Goal: Obtain resource: Download file/media

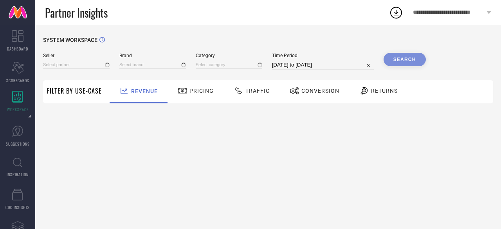
type input "All"
type input "1 STOP FASHION"
type input "All"
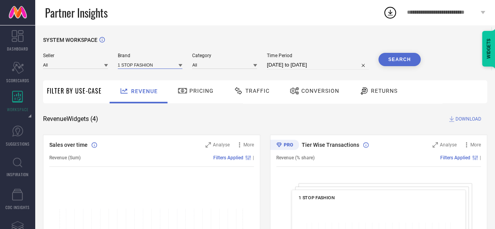
click at [127, 66] on input at bounding box center [150, 65] width 65 height 8
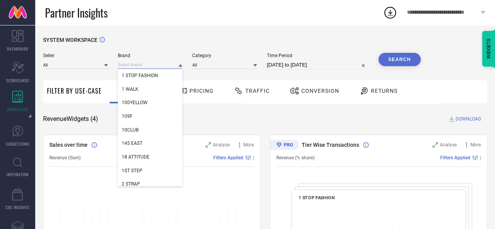
paste input "FCK-3"
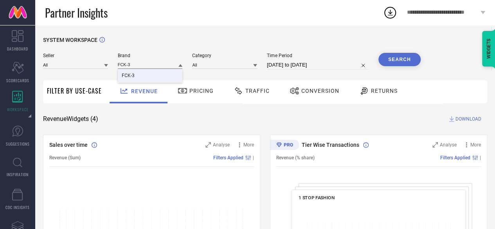
type input "FCK-3"
click at [138, 72] on div "FCK-3" at bounding box center [150, 75] width 65 height 13
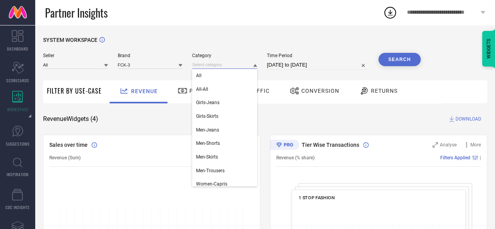
click at [213, 69] on input at bounding box center [224, 65] width 65 height 8
click at [213, 75] on div "All" at bounding box center [224, 75] width 65 height 13
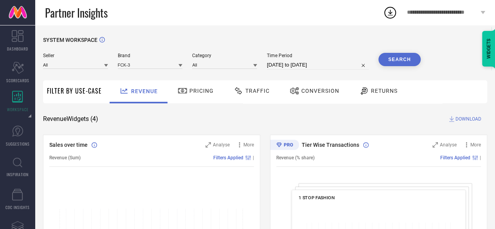
select select "6"
select select "2025"
select select "7"
select select "2025"
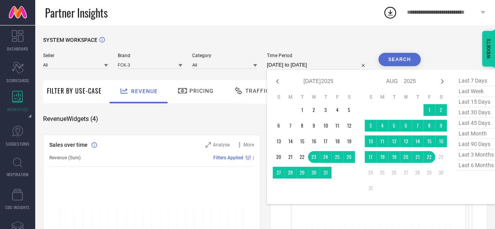
click at [287, 68] on input "[DATE] to [DATE]" at bounding box center [318, 64] width 102 height 9
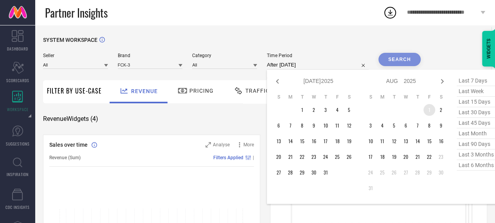
click at [431, 110] on td "1" at bounding box center [430, 110] width 12 height 12
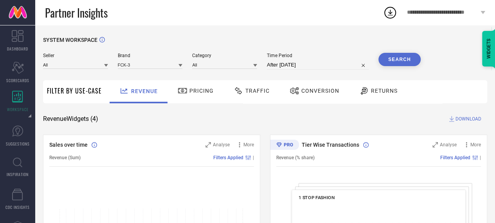
type input "[DATE] to [DATE]"
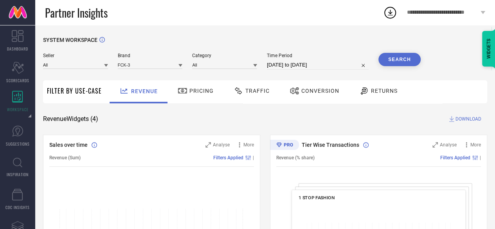
click at [402, 60] on button "Search" at bounding box center [400, 59] width 42 height 13
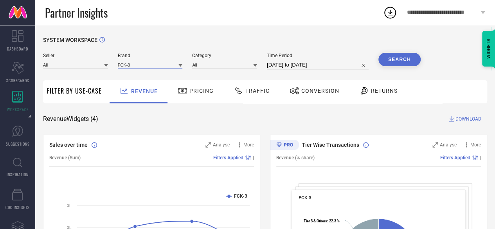
click at [141, 66] on input at bounding box center [150, 65] width 65 height 8
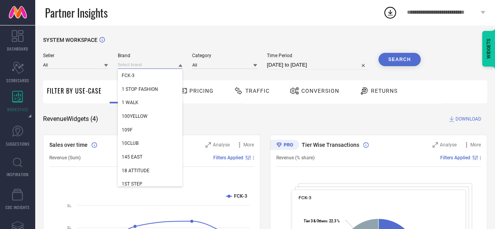
click at [141, 66] on input at bounding box center [150, 65] width 65 height 8
click at [390, 64] on button "Search" at bounding box center [400, 59] width 42 height 13
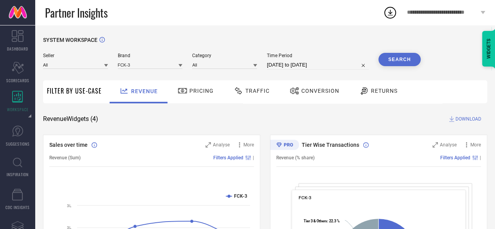
click at [470, 119] on span "DOWNLOAD" at bounding box center [469, 119] width 26 height 8
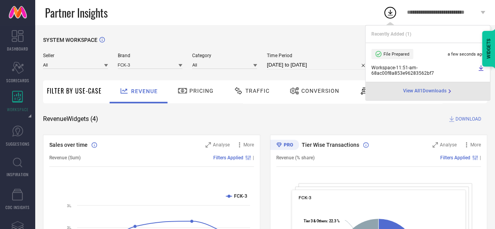
click at [222, 117] on div "Revenue Widgets ( 4 ) DOWNLOAD" at bounding box center [265, 119] width 444 height 8
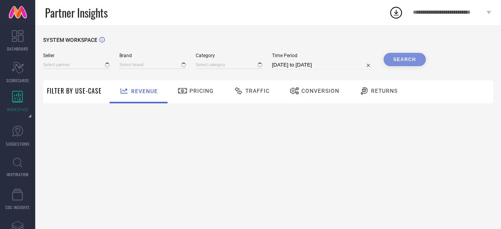
type input "All"
type input "1 STOP FASHION"
type input "All"
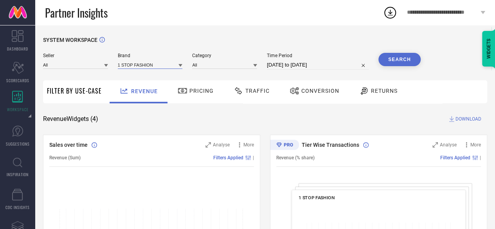
click at [139, 65] on input at bounding box center [150, 65] width 65 height 8
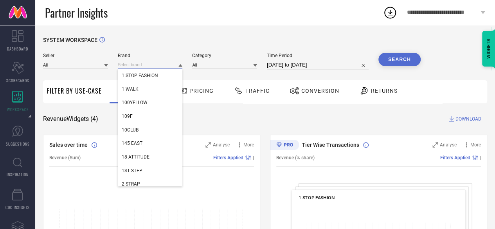
paste input "FCK-3"
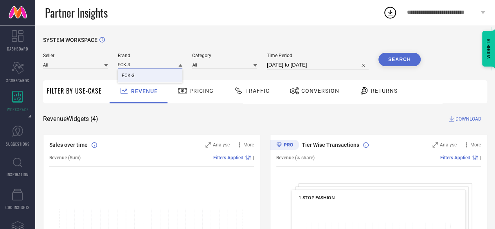
type input "FCK-3"
click at [139, 76] on div "FCK-3" at bounding box center [150, 75] width 65 height 13
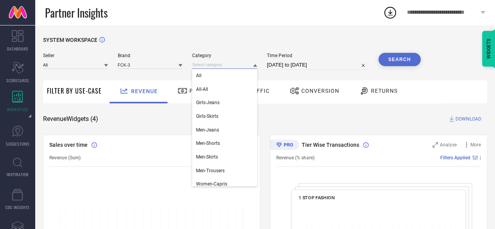
click at [214, 63] on input at bounding box center [224, 65] width 65 height 8
click at [211, 74] on div "All" at bounding box center [224, 75] width 65 height 13
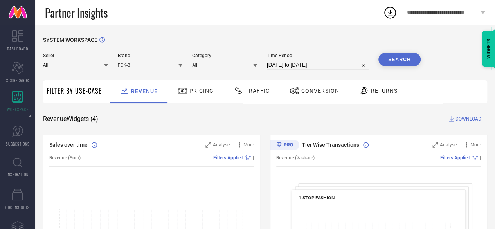
select select "6"
select select "2025"
select select "7"
select select "2025"
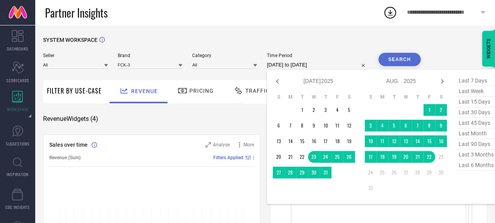
click at [274, 65] on input "[DATE] to [DATE]" at bounding box center [318, 64] width 102 height 9
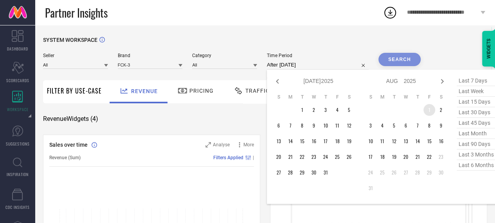
click at [428, 109] on td "1" at bounding box center [430, 110] width 12 height 12
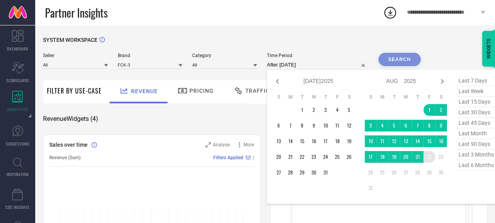
type input "[DATE] to [DATE]"
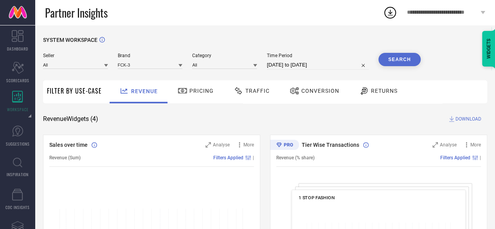
click at [398, 61] on button "Search" at bounding box center [400, 59] width 42 height 13
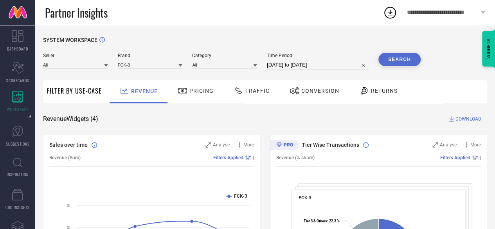
click at [399, 65] on button "Search" at bounding box center [400, 59] width 42 height 13
click at [463, 120] on span "DOWNLOAD" at bounding box center [469, 119] width 26 height 8
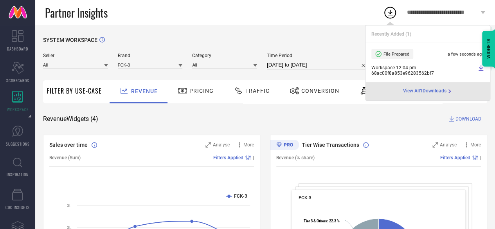
click at [213, 19] on div "Partner Insights" at bounding box center [214, 12] width 338 height 25
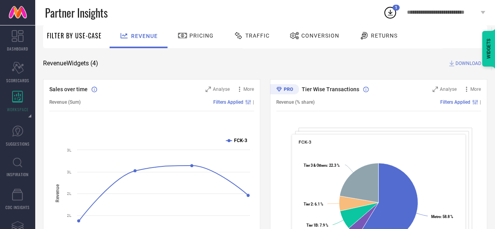
scroll to position [55, 0]
click at [316, 32] on div "Conversion" at bounding box center [315, 35] width 54 height 13
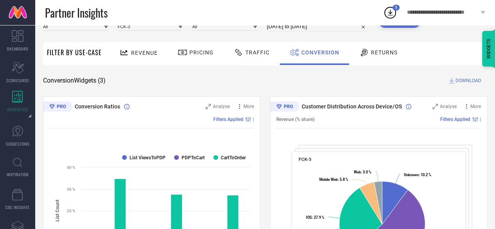
scroll to position [0, 0]
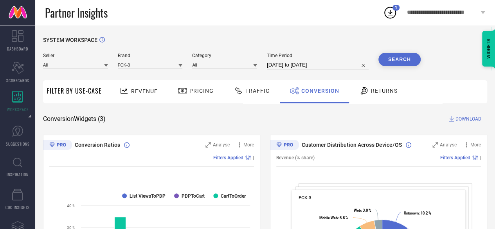
click at [277, 68] on input "[DATE] to [DATE]" at bounding box center [318, 64] width 102 height 9
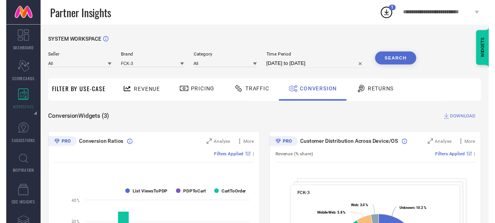
select select "7"
select select "2025"
select select "8"
select select "2025"
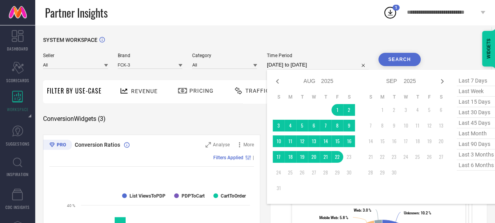
click at [273, 76] on div "Jan Feb Mar Apr May Jun Jul Aug Sep Oct Nov Dec 2015 2016 2017 2018 2019 2020 2…" at bounding box center [314, 81] width 82 height 11
click at [276, 79] on icon at bounding box center [277, 81] width 9 height 9
select select "6"
select select "2025"
select select "7"
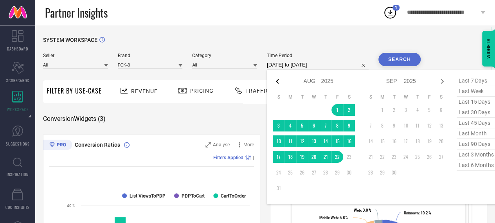
select select "2025"
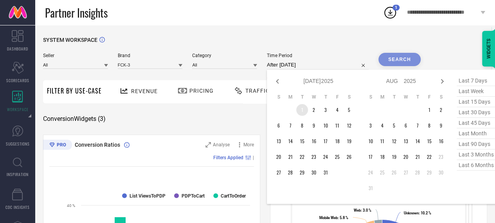
click at [303, 112] on td "1" at bounding box center [302, 110] width 12 height 12
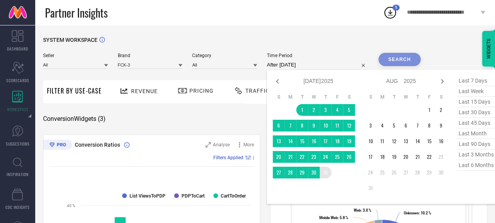
type input "[DATE] to [DATE]"
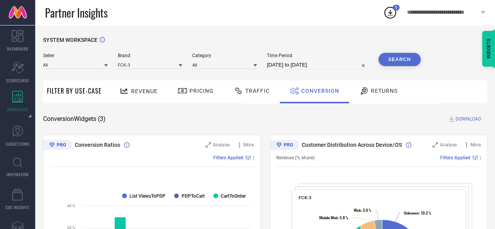
click at [391, 60] on button "Search" at bounding box center [400, 59] width 42 height 13
click at [314, 59] on div "Time Period 01-07-2025 to 31-07-2025" at bounding box center [318, 61] width 102 height 17
select select "6"
select select "2025"
select select "7"
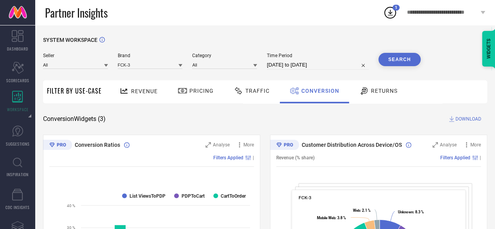
select select "2025"
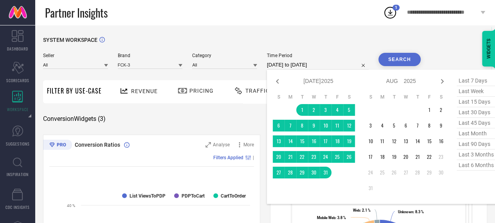
click at [315, 62] on input "[DATE] to [DATE]" at bounding box center [318, 64] width 102 height 9
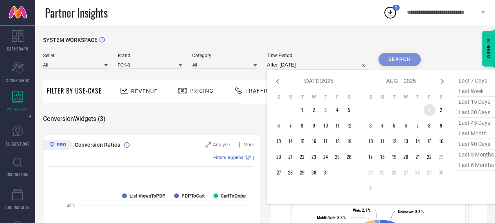
click at [430, 112] on td "1" at bounding box center [430, 110] width 12 height 12
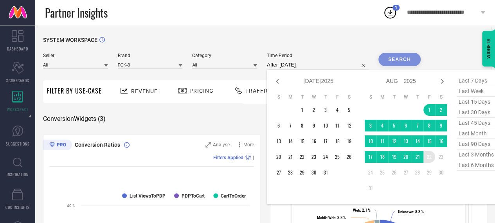
type input "[DATE] to [DATE]"
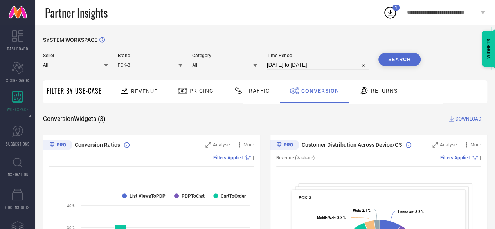
click at [400, 54] on button "Search" at bounding box center [400, 59] width 42 height 13
click at [378, 92] on span "Returns" at bounding box center [384, 91] width 27 height 6
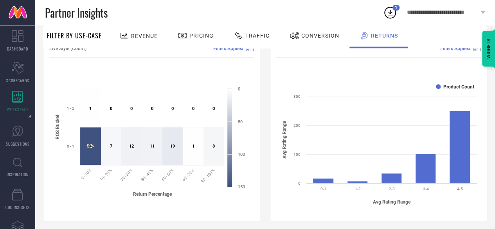
scroll to position [309, 0]
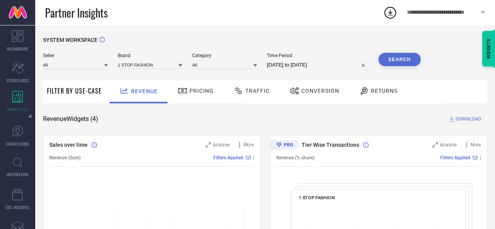
click at [152, 60] on div "Brand 1 STOP FASHION" at bounding box center [150, 61] width 65 height 17
click at [146, 84] on div "Revenue" at bounding box center [139, 91] width 58 height 23
click at [143, 56] on span "Brand" at bounding box center [150, 55] width 65 height 5
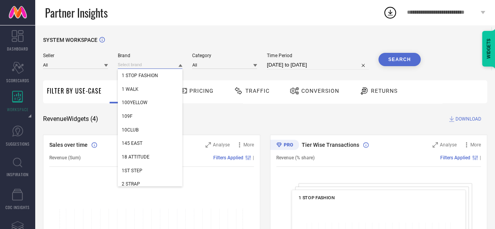
click at [143, 63] on input at bounding box center [150, 65] width 65 height 8
paste input "FCK-3"
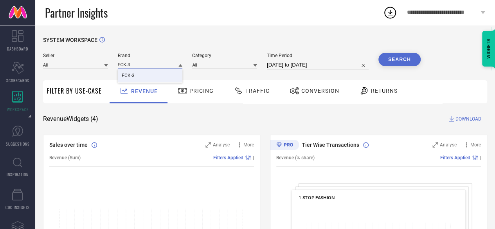
type input "FCK-3"
click at [144, 76] on div "FCK-3" at bounding box center [150, 75] width 65 height 13
click at [404, 51] on div "SYSTEM WORKSPACE" at bounding box center [265, 45] width 444 height 16
click at [401, 55] on button "Search" at bounding box center [400, 59] width 42 height 13
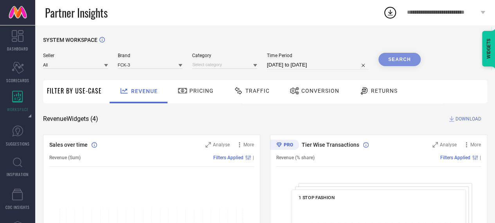
click at [326, 66] on input "[DATE] to [DATE]" at bounding box center [318, 64] width 102 height 9
select select "6"
select select "2025"
select select "7"
select select "2025"
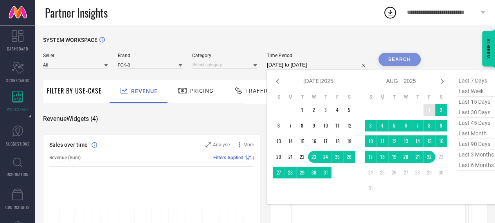
click at [428, 104] on table "S M T W T F S 1 2 3 4 5 6 7 8 9 10 11 12 13 14 15 16 17 18 19 20 21 22 23 24 25…" at bounding box center [406, 144] width 82 height 108
click at [428, 164] on table "S M T W T F S 1 2 3 4 5 6 7 8 9 10 11 12 13 14 15 16 17 18 19 20 21 22 23 24 25…" at bounding box center [406, 144] width 82 height 108
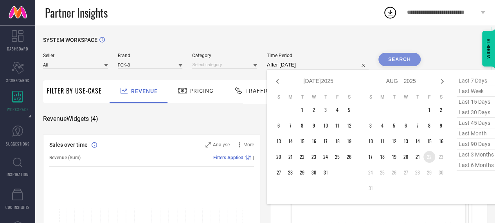
click at [428, 161] on td "22" at bounding box center [430, 157] width 12 height 12
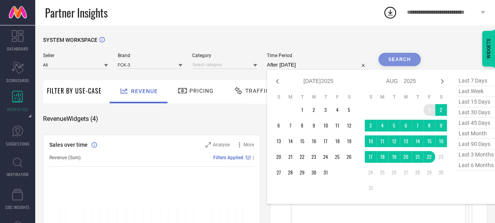
type input "[DATE] to [DATE]"
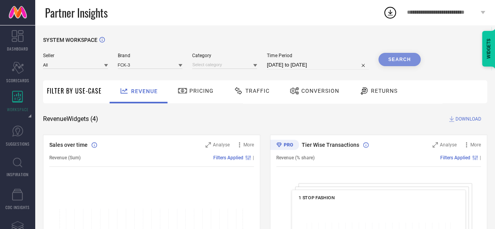
click at [398, 60] on div "Search" at bounding box center [400, 59] width 42 height 13
click at [419, 56] on div "Search" at bounding box center [400, 59] width 42 height 13
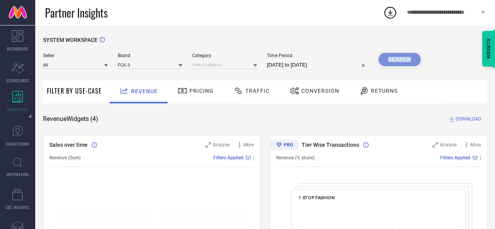
click at [419, 56] on div "Search" at bounding box center [400, 59] width 42 height 13
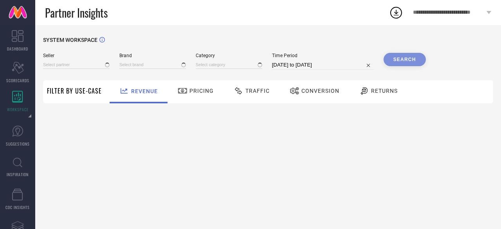
type input "All"
type input "1 STOP FASHION"
type input "All"
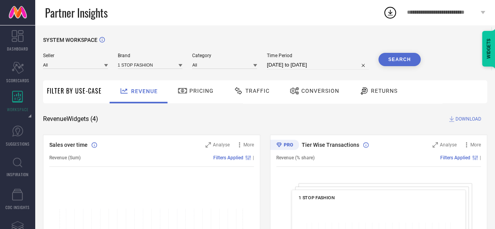
select select "6"
select select "2025"
select select "7"
select select "2025"
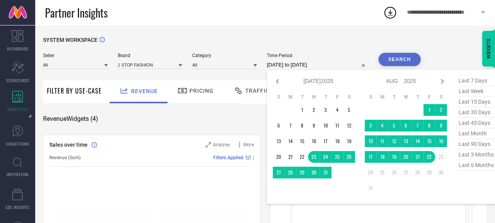
click at [289, 69] on input "[DATE] to [DATE]" at bounding box center [318, 64] width 102 height 9
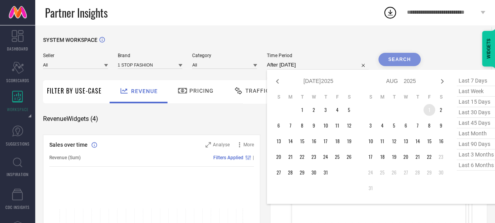
click at [433, 106] on td "1" at bounding box center [430, 110] width 12 height 12
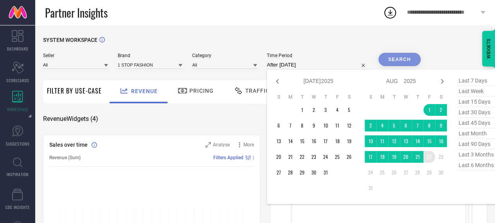
type input "[DATE] to [DATE]"
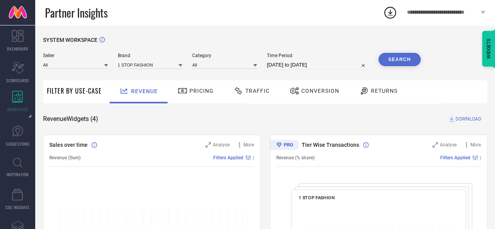
click at [403, 58] on button "Search" at bounding box center [400, 59] width 42 height 13
click at [143, 92] on span "Revenue" at bounding box center [144, 91] width 27 height 6
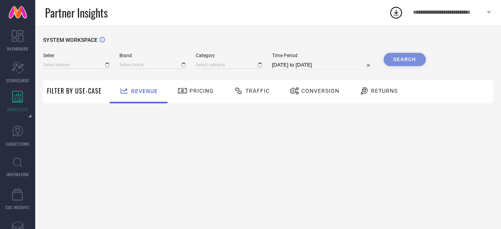
type input "All"
type input "1 STOP FASHION"
type input "All"
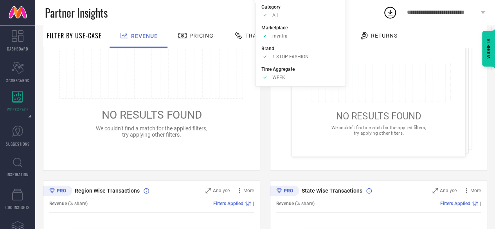
scroll to position [161, 0]
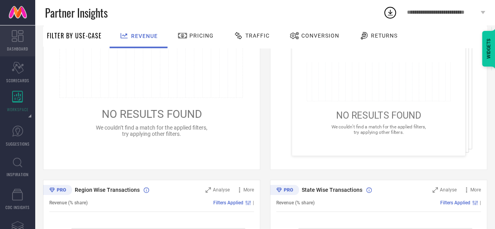
click at [23, 36] on icon at bounding box center [18, 36] width 12 height 12
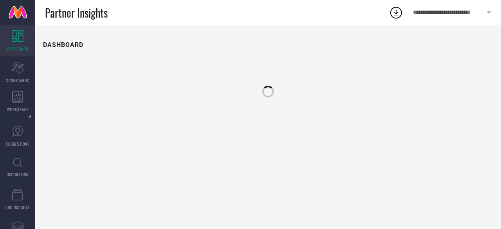
click at [23, 36] on icon at bounding box center [18, 36] width 12 height 12
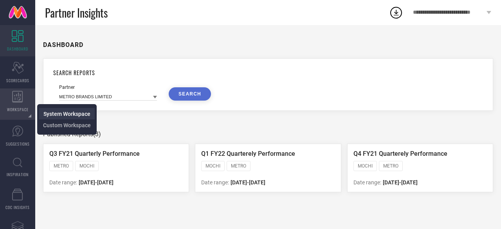
click at [47, 115] on span "System Workspace" at bounding box center [66, 114] width 47 height 6
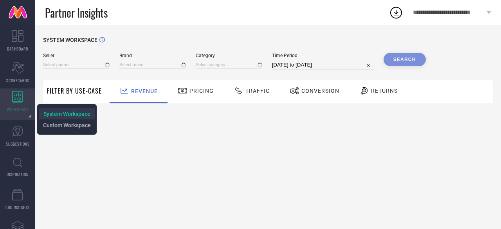
type input "All"
type input "1 STOP FASHION"
type input "All"
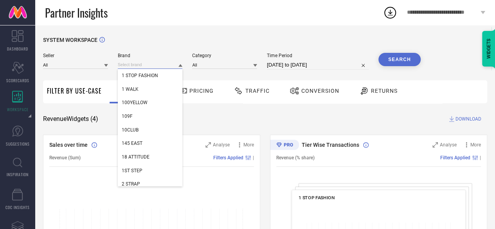
click at [140, 68] on input at bounding box center [150, 65] width 65 height 8
paste input "FCK-3"
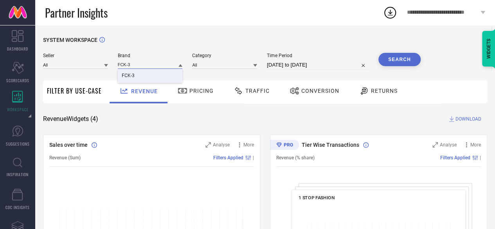
type input "FCK-3"
click at [143, 76] on div "FCK-3" at bounding box center [150, 75] width 65 height 13
click at [215, 69] on input at bounding box center [224, 65] width 65 height 8
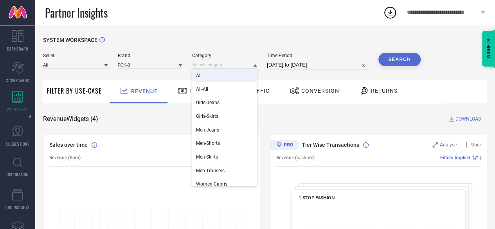
click at [213, 76] on div "All" at bounding box center [224, 75] width 65 height 13
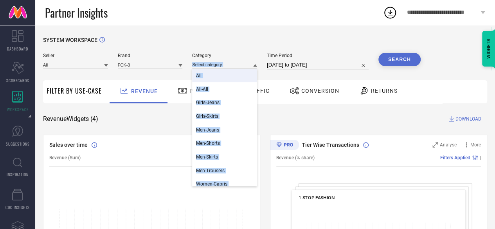
click at [213, 76] on div "Seller All Brand FCK-3 Category All All-All Girls-Jeans Girls-Skirts Men-Jeans …" at bounding box center [232, 64] width 378 height 23
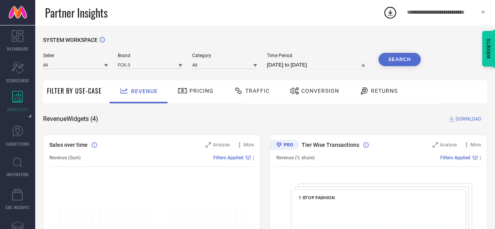
click at [395, 52] on div "SYSTEM WORKSPACE" at bounding box center [265, 45] width 444 height 16
click at [395, 54] on button "Search" at bounding box center [400, 59] width 42 height 13
click at [313, 59] on div "Time Period [DATE] to [DATE]" at bounding box center [318, 61] width 102 height 17
click at [312, 63] on input "[DATE] to [DATE]" at bounding box center [318, 64] width 102 height 9
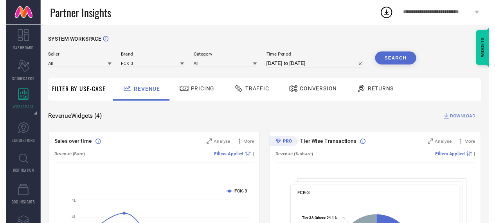
select select "6"
select select "2025"
select select "7"
select select "2025"
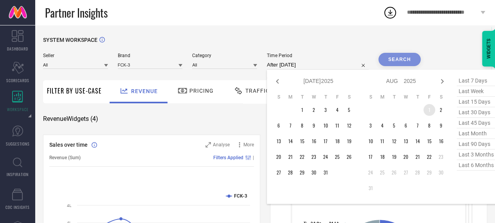
click at [431, 110] on td "1" at bounding box center [430, 110] width 12 height 12
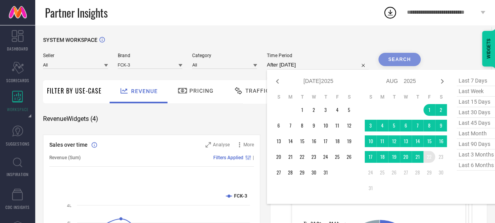
type input "[DATE] to [DATE]"
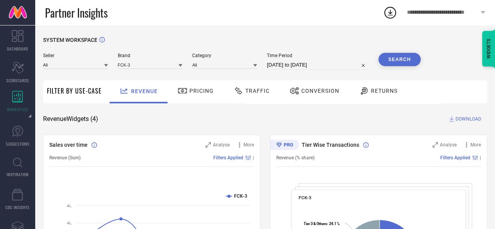
click at [403, 61] on button "Search" at bounding box center [400, 59] width 42 height 13
click at [466, 120] on span "DOWNLOAD" at bounding box center [469, 119] width 26 height 8
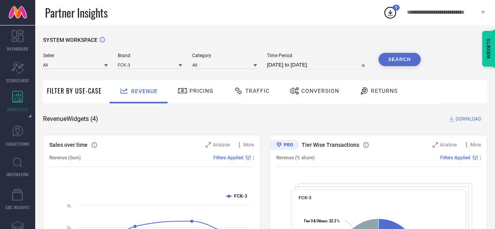
click at [299, 72] on div "Seller All Brand FCK-3 Category All Time Period [DATE] to [DATE] Search" at bounding box center [232, 64] width 378 height 23
select select "7"
select select "2025"
select select "8"
select select "2025"
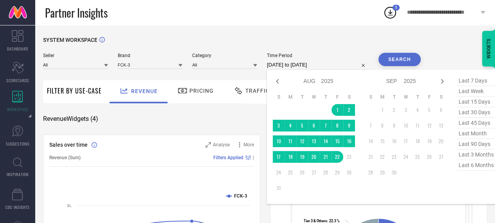
click at [292, 63] on input "[DATE] to [DATE]" at bounding box center [318, 64] width 102 height 9
click at [276, 81] on icon at bounding box center [277, 81] width 3 height 5
select select "6"
select select "2025"
select select "7"
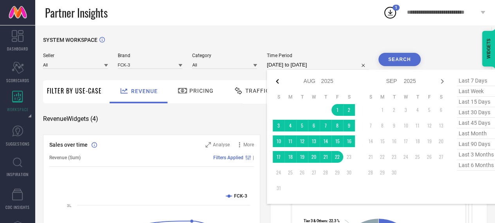
select select "2025"
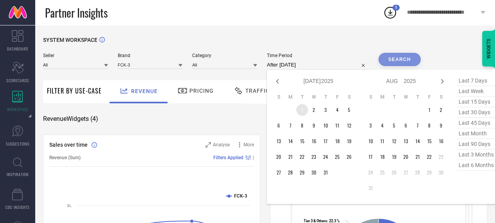
click at [299, 108] on td "1" at bounding box center [302, 110] width 12 height 12
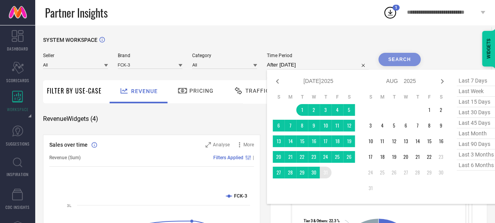
type input "[DATE] to [DATE]"
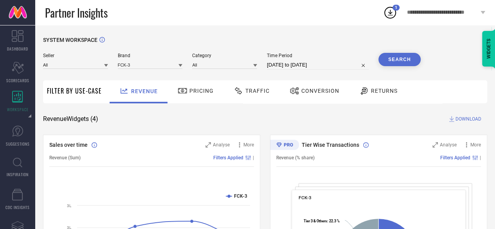
click at [386, 60] on button "Search" at bounding box center [400, 59] width 42 height 13
click at [463, 118] on span "DOWNLOAD" at bounding box center [469, 119] width 26 height 8
click at [394, 11] on icon at bounding box center [390, 12] width 14 height 14
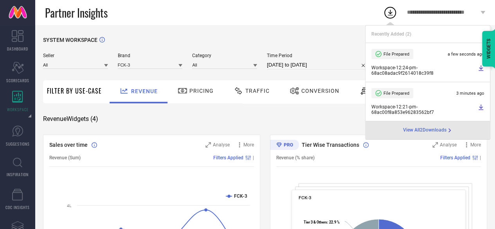
click at [323, 121] on div "Revenue Widgets ( 4 ) DOWNLOAD" at bounding box center [265, 119] width 444 height 8
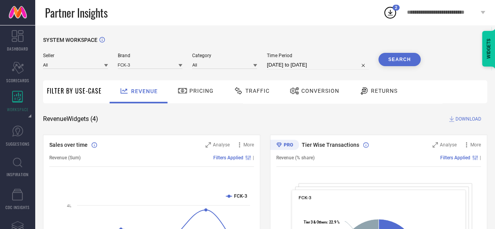
click at [321, 94] on span "Conversion" at bounding box center [320, 91] width 38 height 6
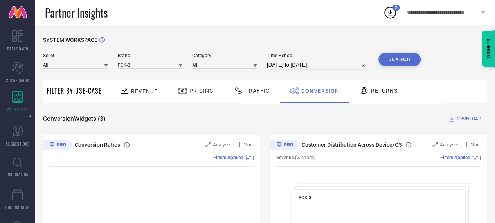
click at [327, 69] on input "[DATE] to [DATE]" at bounding box center [318, 64] width 102 height 9
select select "6"
select select "2025"
select select "7"
select select "2025"
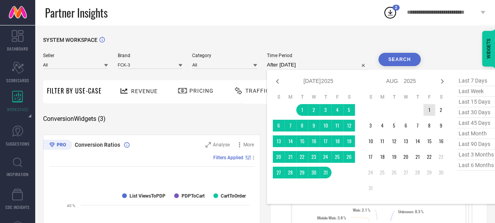
click at [430, 108] on td "1" at bounding box center [430, 110] width 12 height 12
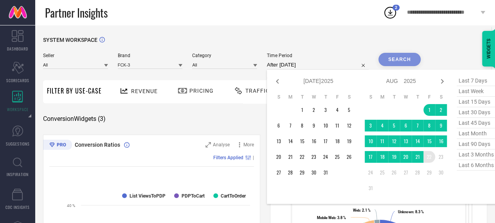
type input "[DATE] to [DATE]"
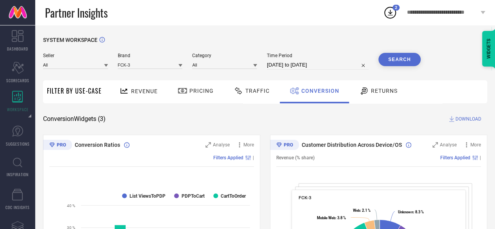
click at [399, 59] on button "Search" at bounding box center [400, 59] width 42 height 13
click at [459, 122] on span "DOWNLOAD" at bounding box center [469, 119] width 26 height 8
click at [381, 94] on span "Returns" at bounding box center [384, 91] width 27 height 6
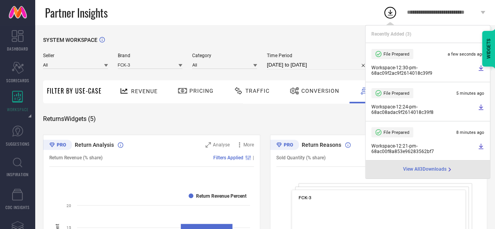
click at [301, 40] on div "SYSTEM WORKSPACE" at bounding box center [265, 45] width 444 height 16
